Goal: Task Accomplishment & Management: Use online tool/utility

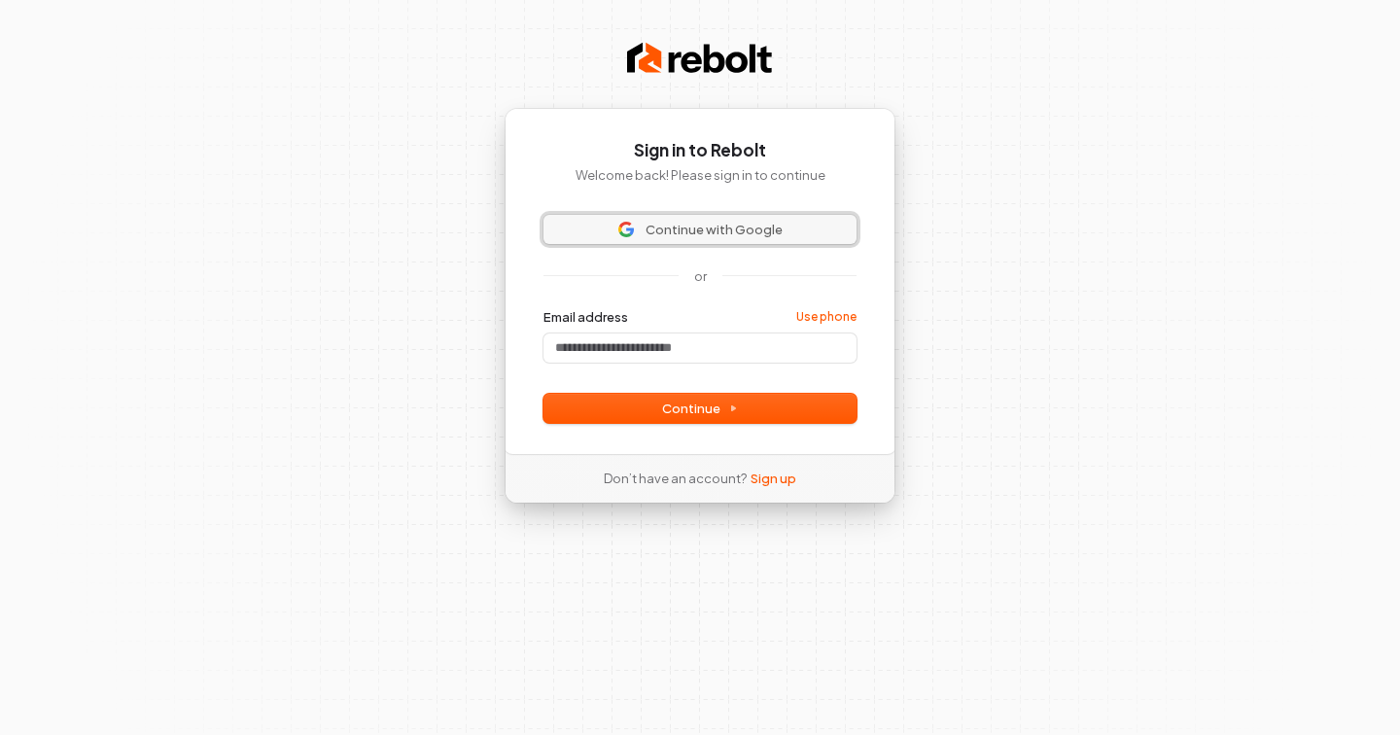
click at [688, 223] on span "Continue with Google" at bounding box center [714, 230] width 137 height 18
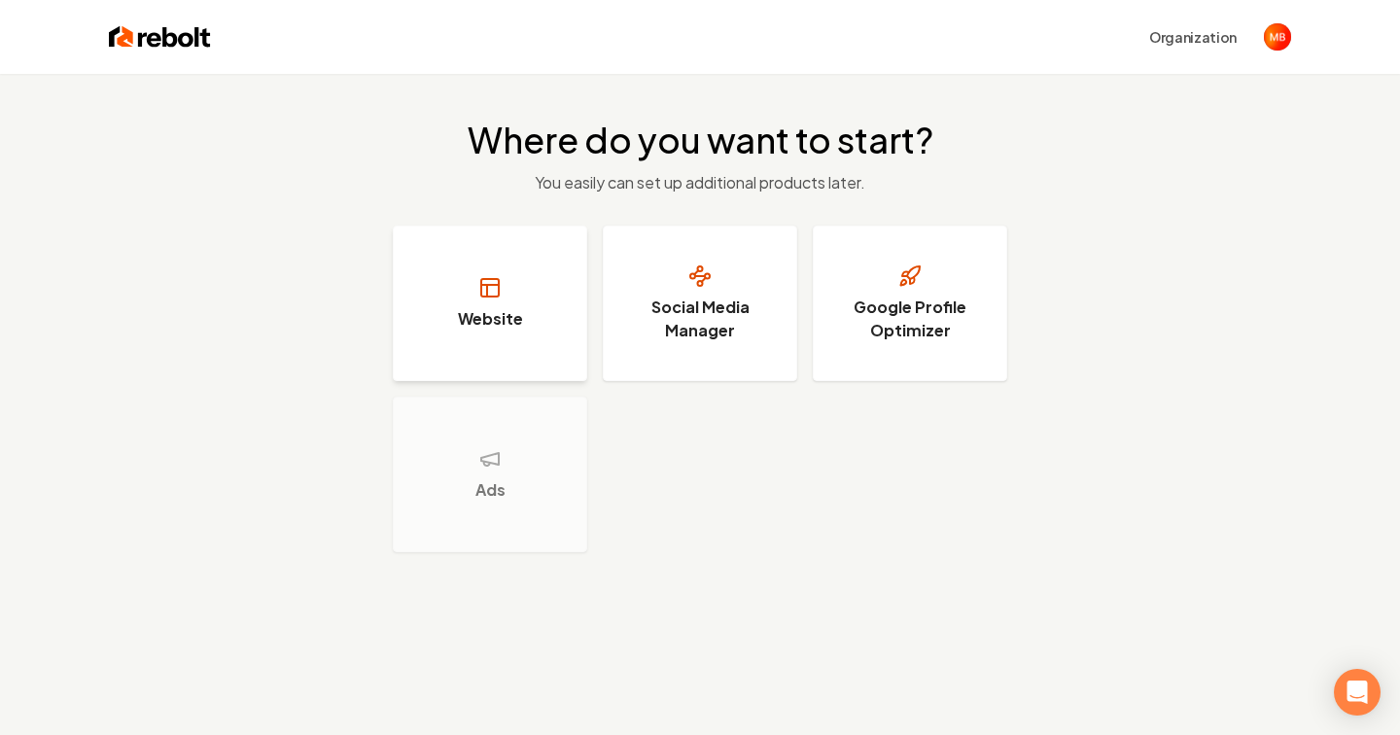
click at [559, 271] on button "Website" at bounding box center [490, 304] width 194 height 156
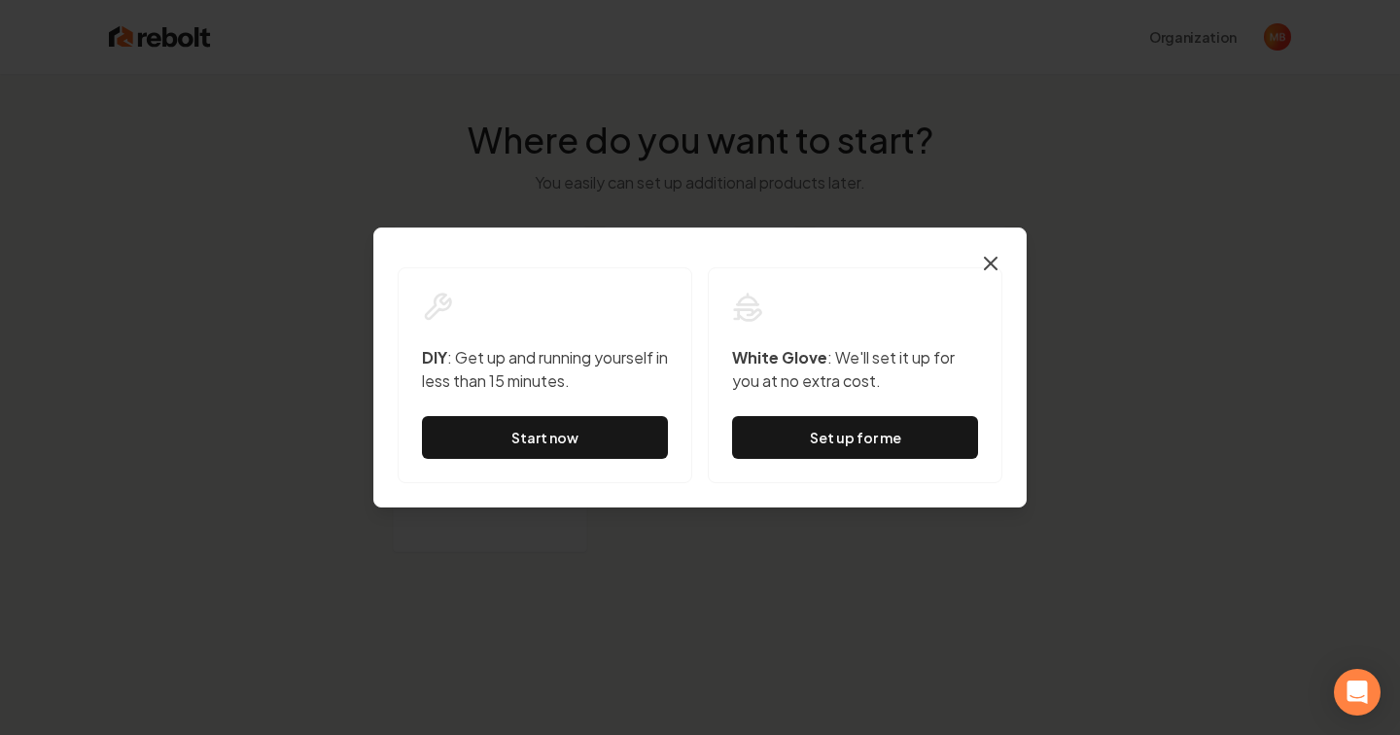
click at [998, 253] on icon "button" at bounding box center [990, 263] width 23 height 23
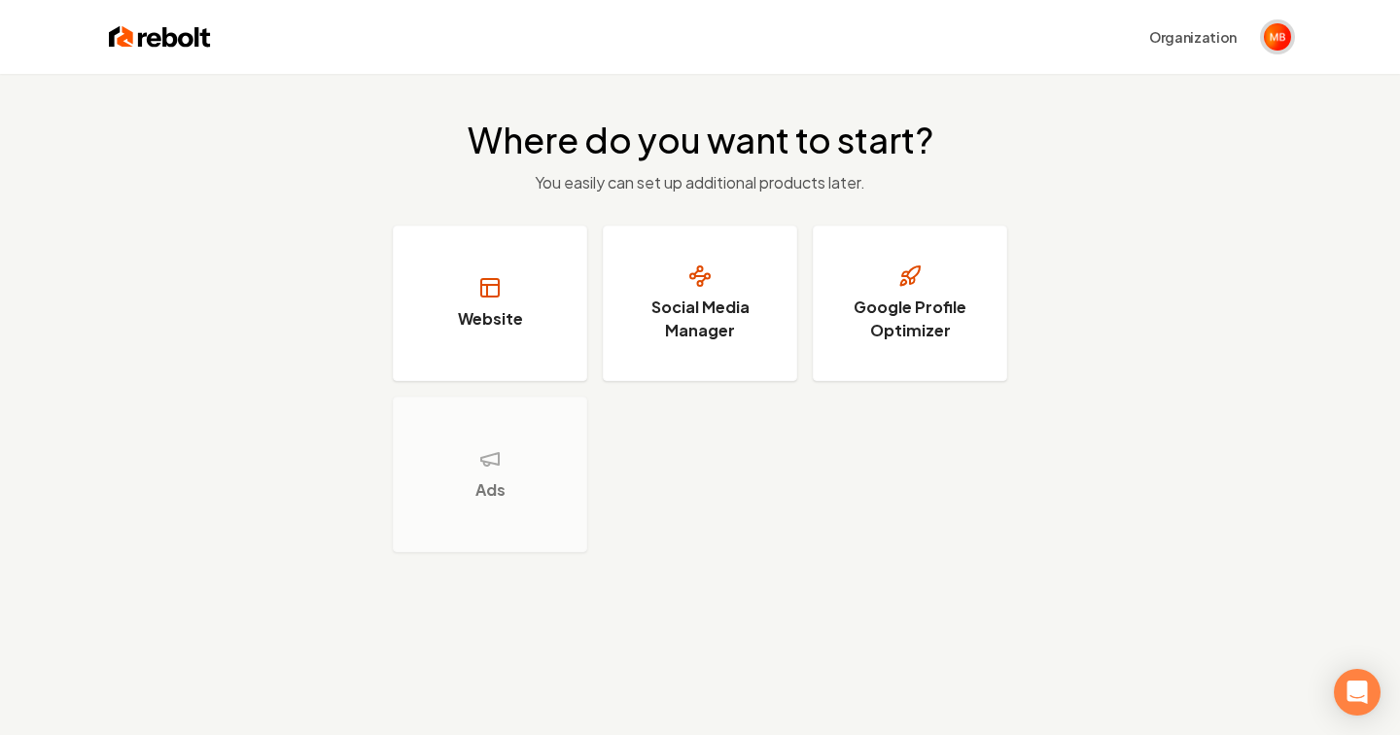
click at [1278, 48] on img "Open user button" at bounding box center [1277, 36] width 27 height 27
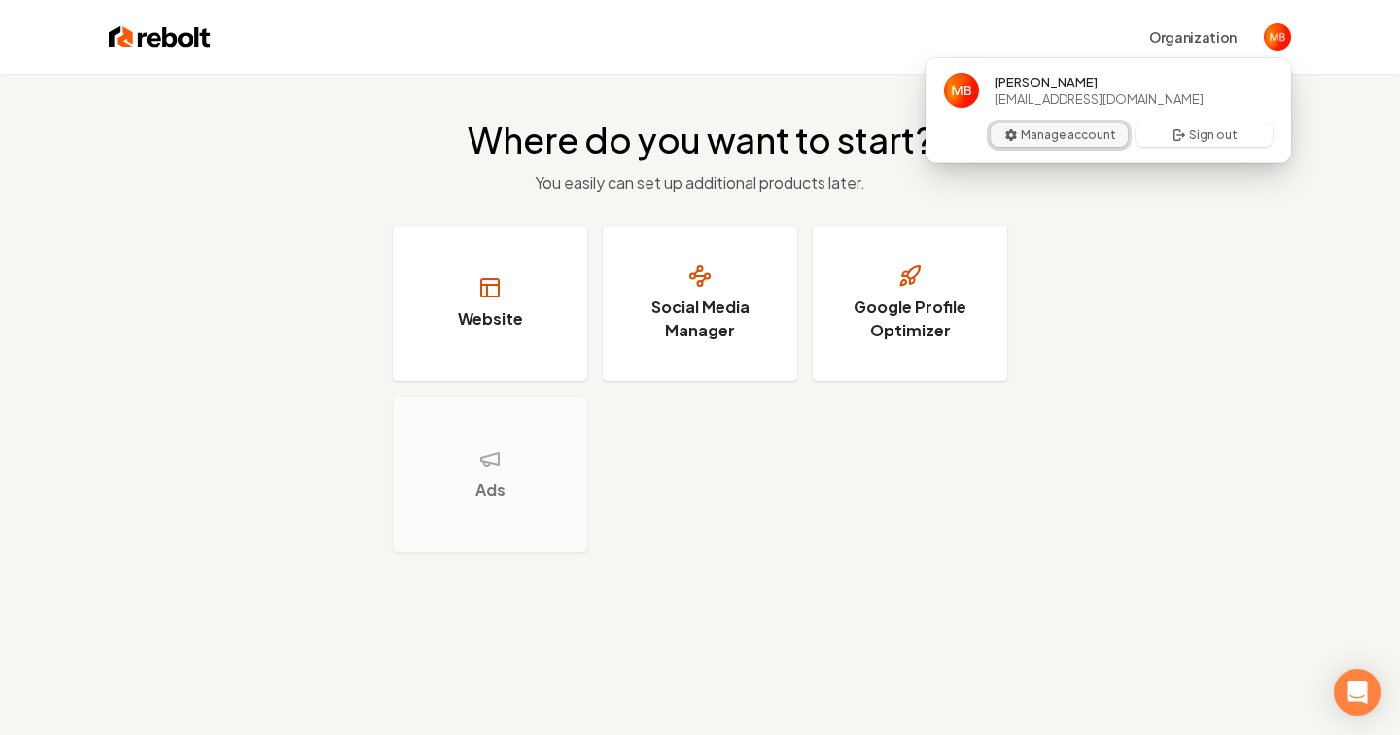
click at [1101, 129] on button "Manage account" at bounding box center [1059, 134] width 137 height 23
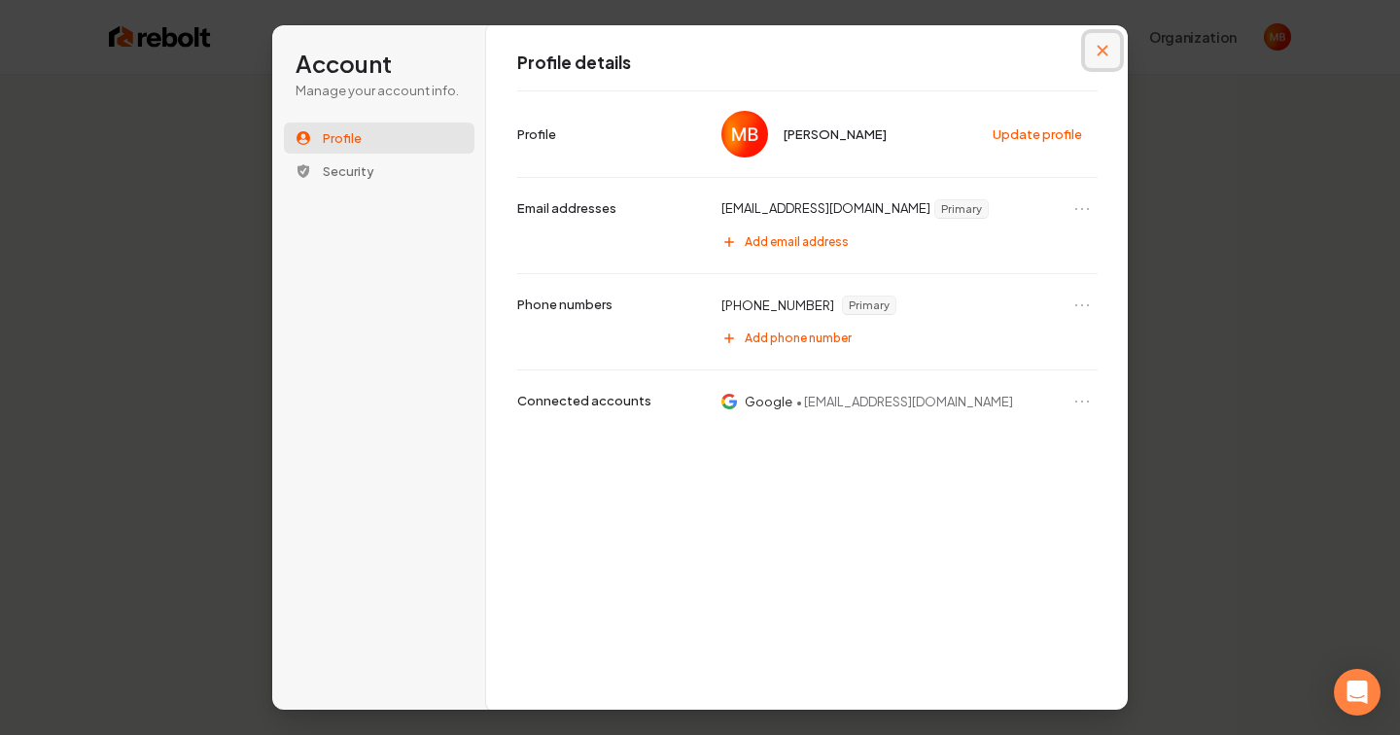
click at [1103, 52] on icon "Close modal" at bounding box center [1103, 51] width 11 height 11
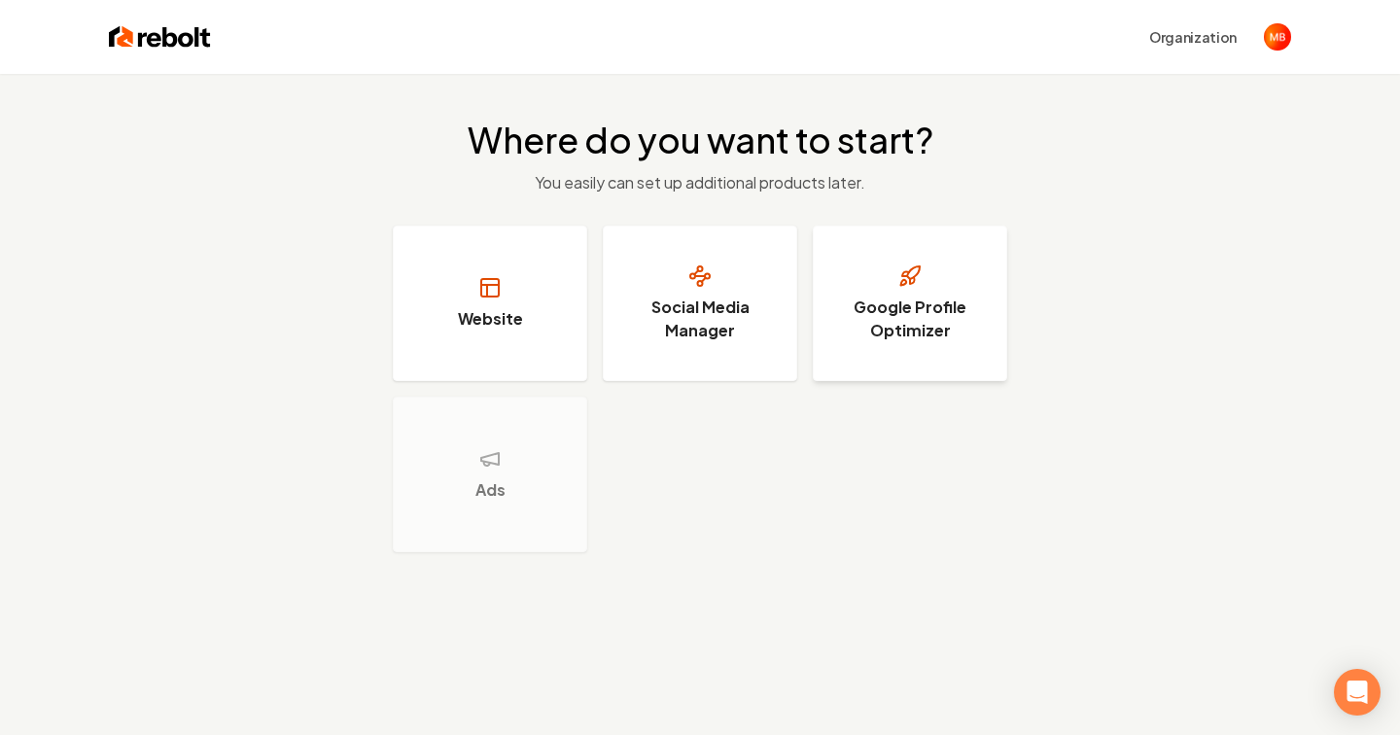
click at [901, 319] on h3 "Google Profile Optimizer" at bounding box center [910, 319] width 146 height 47
click at [456, 295] on button "Website" at bounding box center [490, 304] width 194 height 156
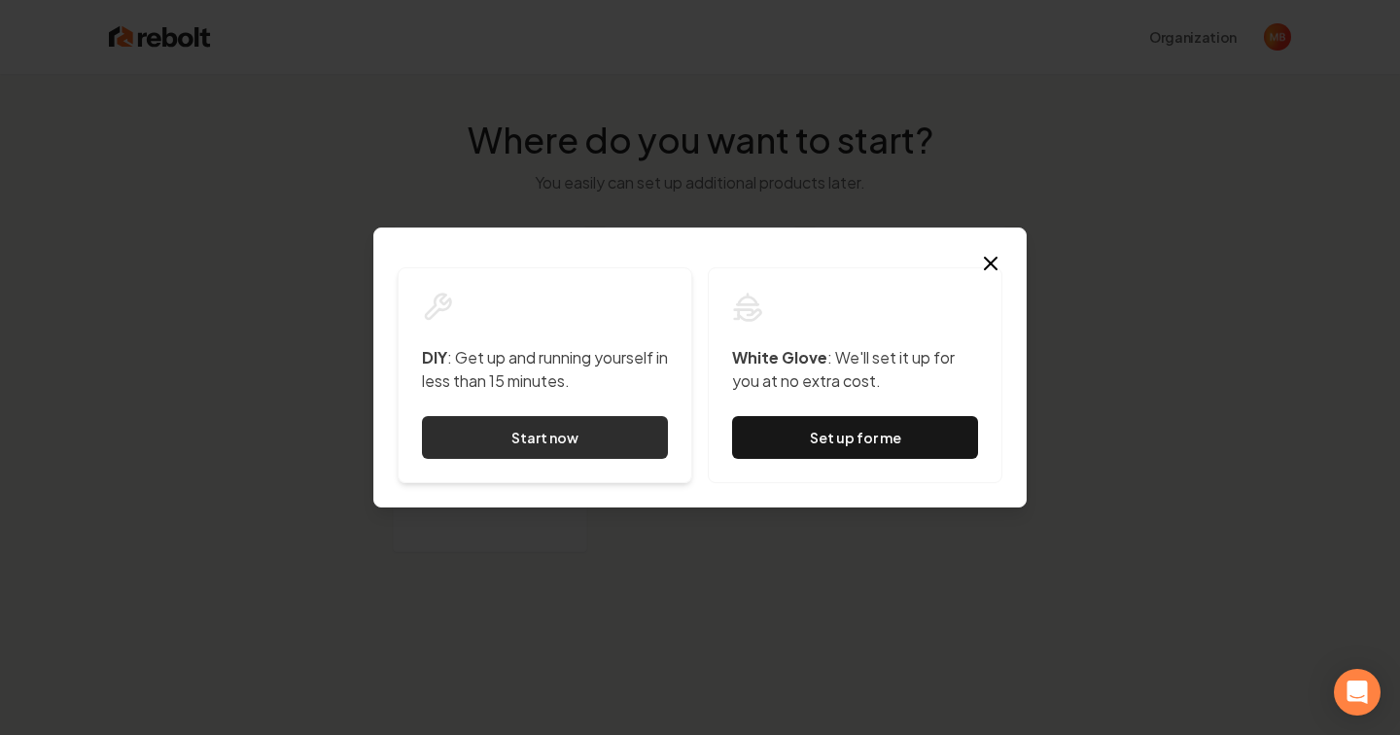
click at [548, 440] on link "Start now" at bounding box center [545, 437] width 246 height 43
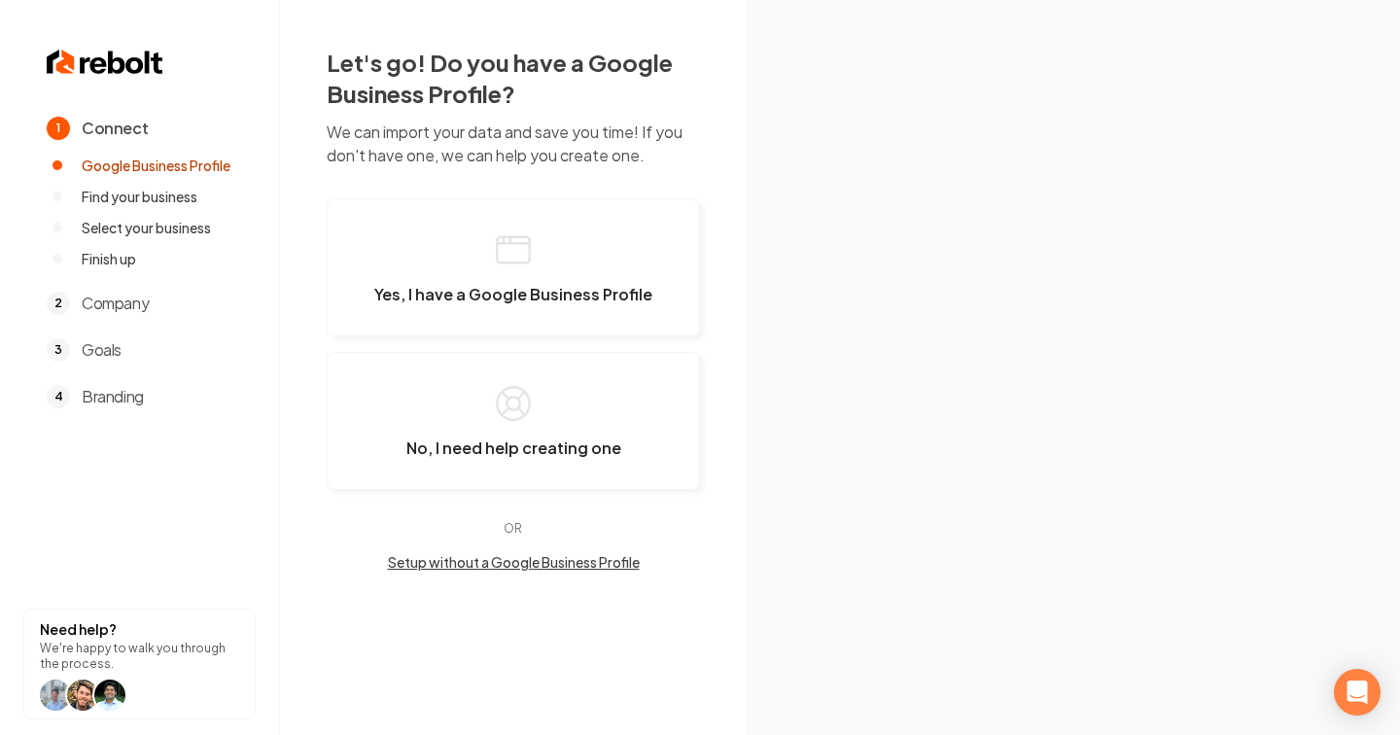
click at [149, 311] on span "Company" at bounding box center [115, 303] width 67 height 23
click at [97, 350] on span "Goals" at bounding box center [102, 349] width 40 height 23
click at [109, 392] on span "Branding" at bounding box center [113, 396] width 62 height 23
